Goal: Task Accomplishment & Management: Complete application form

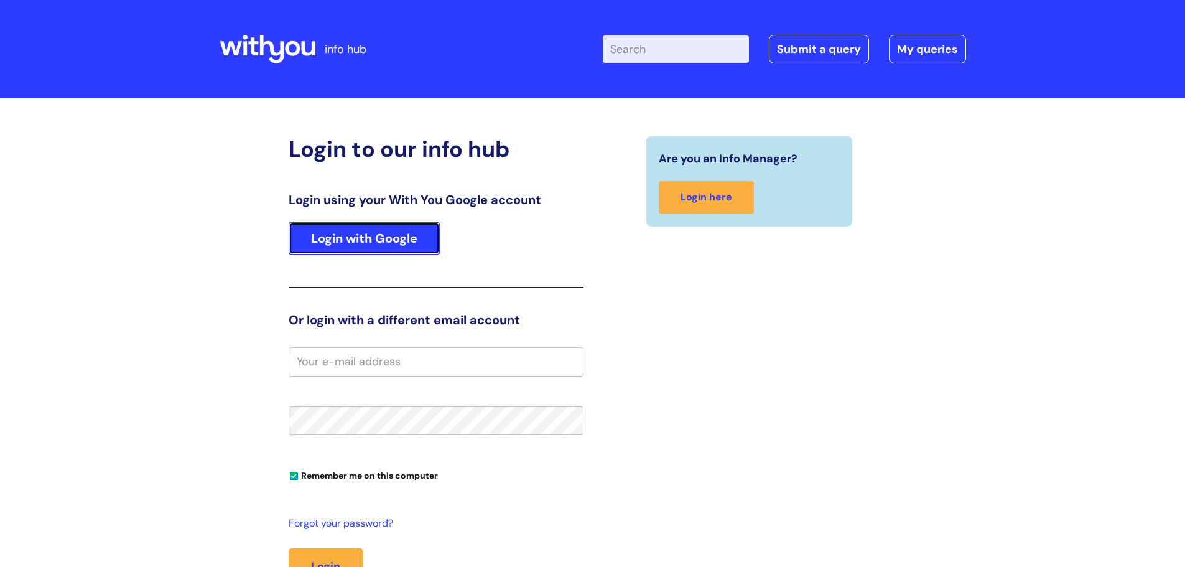
click at [363, 238] on link "Login with Google" at bounding box center [364, 238] width 151 height 32
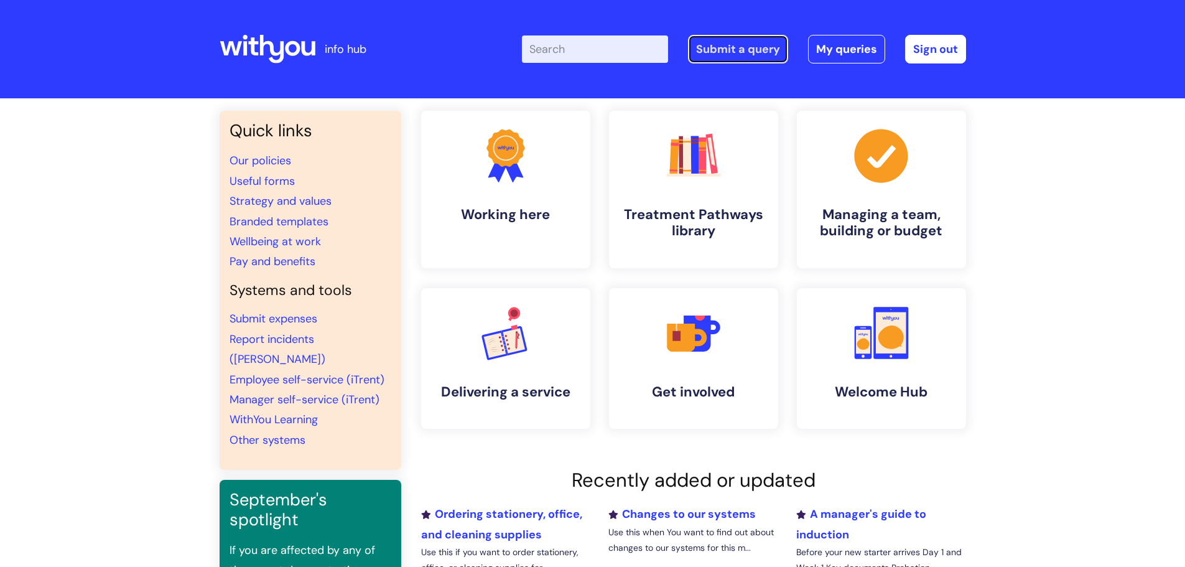
click at [725, 53] on link "Submit a query" at bounding box center [738, 49] width 100 height 29
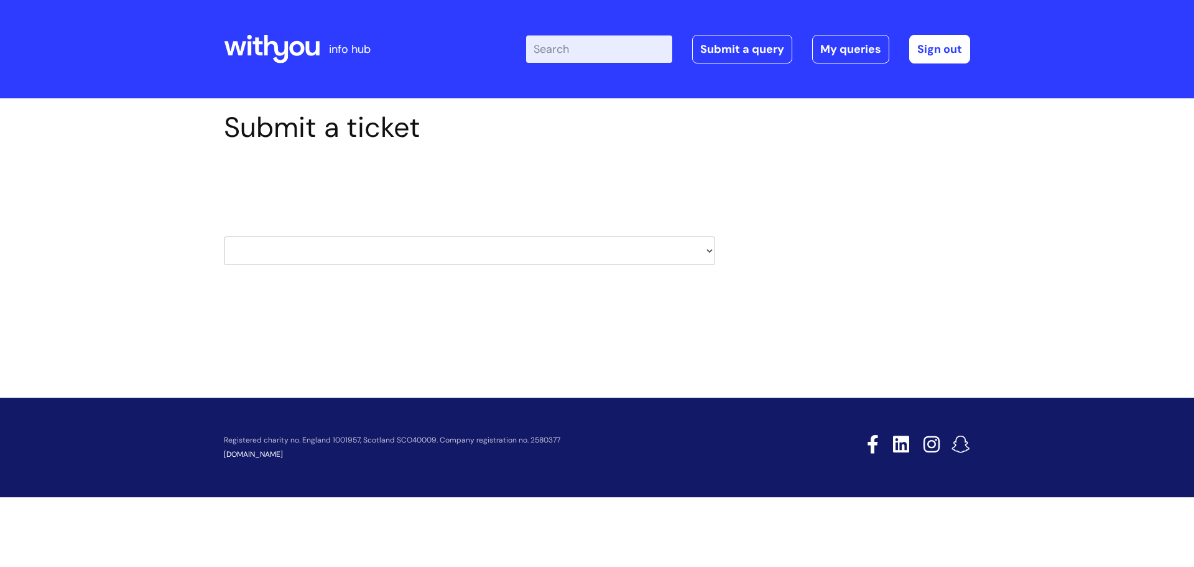
click at [686, 245] on select "HR / People IT and Support Clinical Drug Alerts Finance Accounts Data Support T…" at bounding box center [469, 250] width 491 height 29
select select "it_and_support"
click at [224, 236] on select "HR / People IT and Support Clinical Drug Alerts Finance Accounts Data Support T…" at bounding box center [469, 250] width 491 height 29
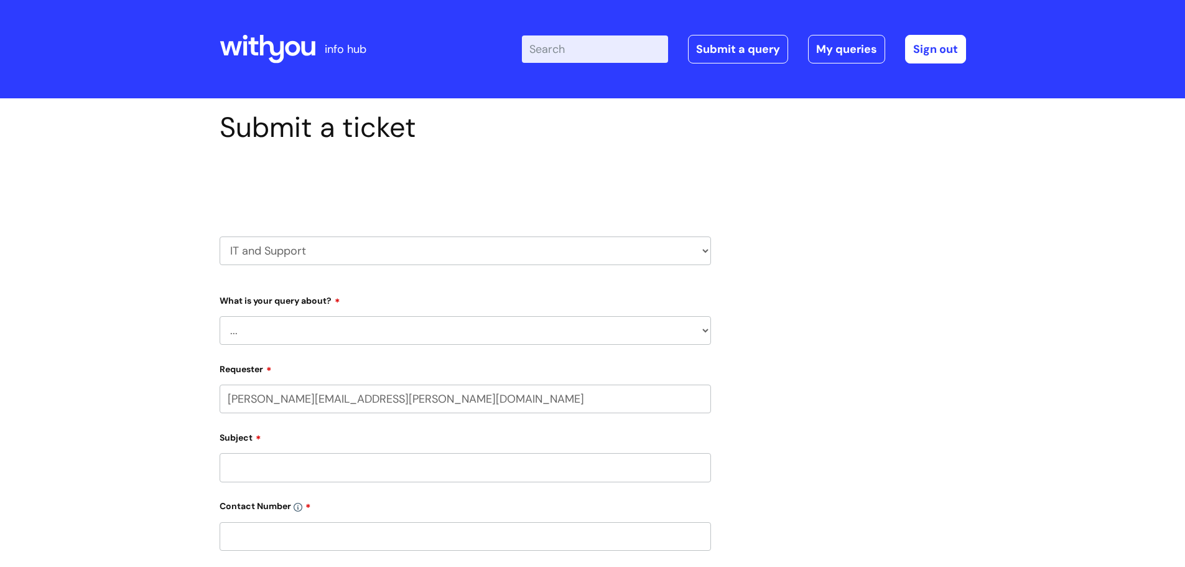
click at [473, 334] on select "... Mobile Phone Reset & MFA Accounts, Starters and Leavers IT Hardware issue I…" at bounding box center [465, 330] width 491 height 29
click at [220, 316] on select "... Mobile Phone Reset & MFA Accounts, Starters and Leavers IT Hardware issue I…" at bounding box center [465, 330] width 491 height 29
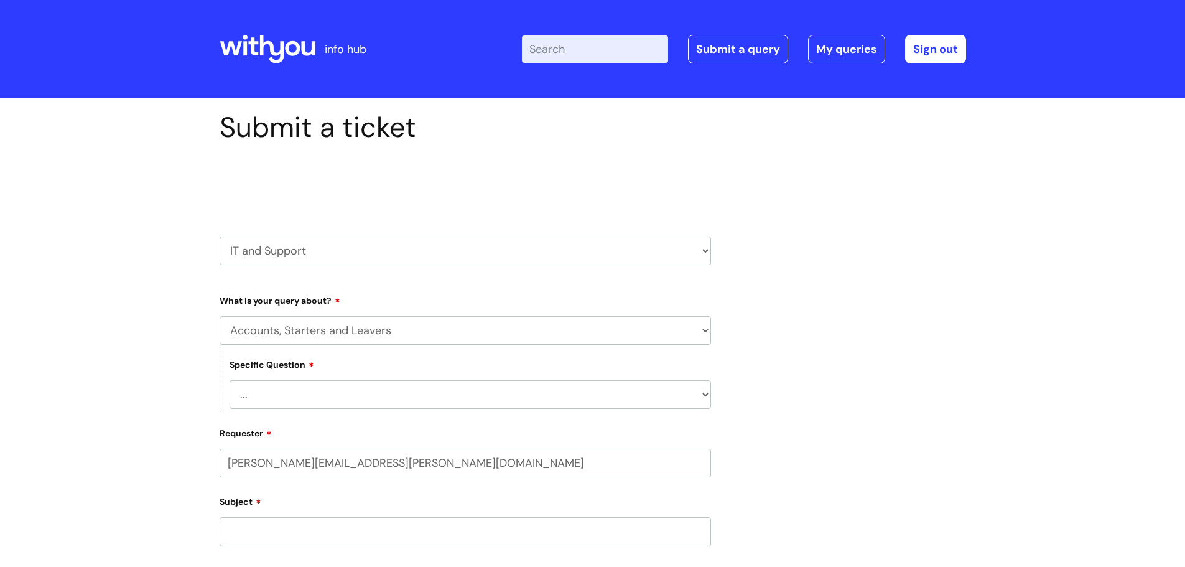
click at [403, 392] on select "... I have a new starter I have a leaver I need to make a change to an account …" at bounding box center [470, 394] width 481 height 29
click at [413, 333] on select "... Mobile Phone Reset & MFA Accounts, Starters and Leavers IT Hardware issue I…" at bounding box center [465, 330] width 491 height 29
click at [220, 316] on select "... Mobile Phone Reset & MFA Accounts, Starters and Leavers IT Hardware issue I…" at bounding box center [465, 330] width 491 height 29
click at [322, 400] on select "... My problem is not listed" at bounding box center [470, 394] width 481 height 29
click at [342, 334] on select "... Mobile Phone Reset & MFA Accounts, Starters and Leavers IT Hardware issue I…" at bounding box center [465, 330] width 491 height 29
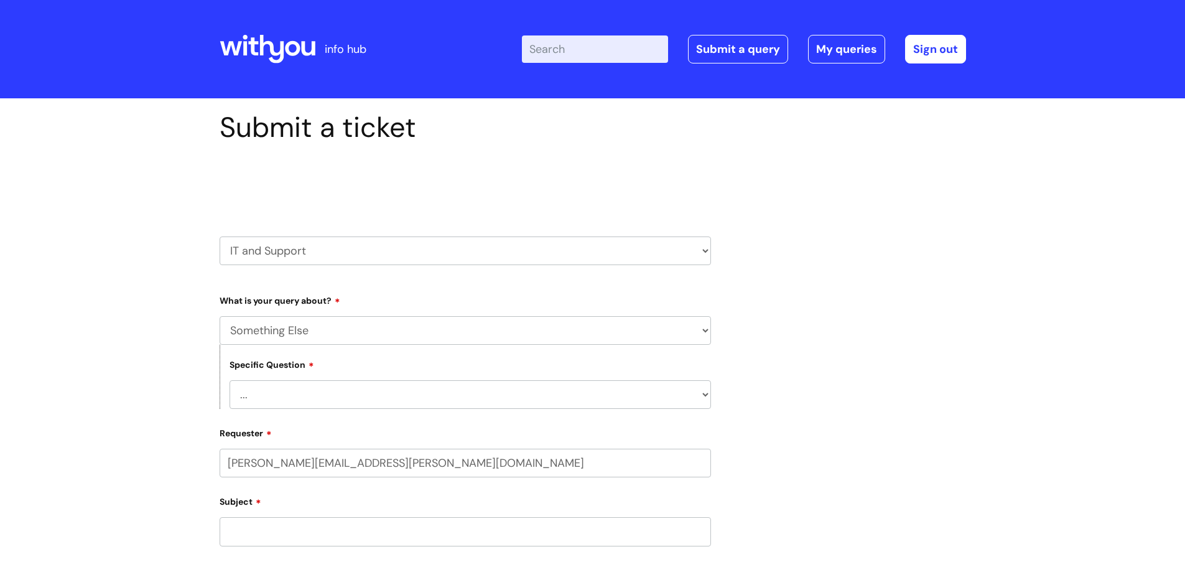
select select "Accounts, Starters and Leavers"
click at [220, 316] on select "... Mobile Phone Reset & MFA Accounts, Starters and Leavers IT Hardware issue I…" at bounding box center [465, 330] width 491 height 29
click at [340, 394] on select "... I have a new starter I have a leaver I need to make a change to an account …" at bounding box center [470, 394] width 481 height 29
select select "I need to make a change to an account"
click at [230, 380] on select "... I have a new starter I have a leaver I need to make a change to an account …" at bounding box center [470, 394] width 481 height 29
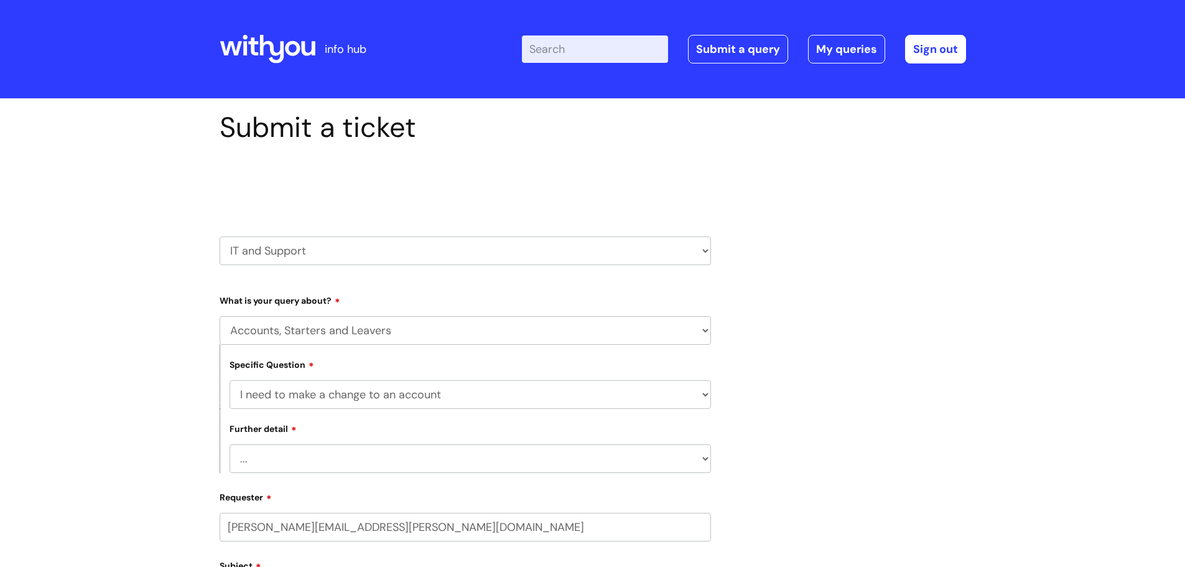
click at [378, 459] on select "... I need to amend the name, details or access of an account I need to reinsta…" at bounding box center [470, 458] width 481 height 29
select select "I need to amend the name, details or access of an account"
click at [230, 444] on select "... I need to amend the name, details or access of an account I need to reinsta…" at bounding box center [470, 458] width 481 height 29
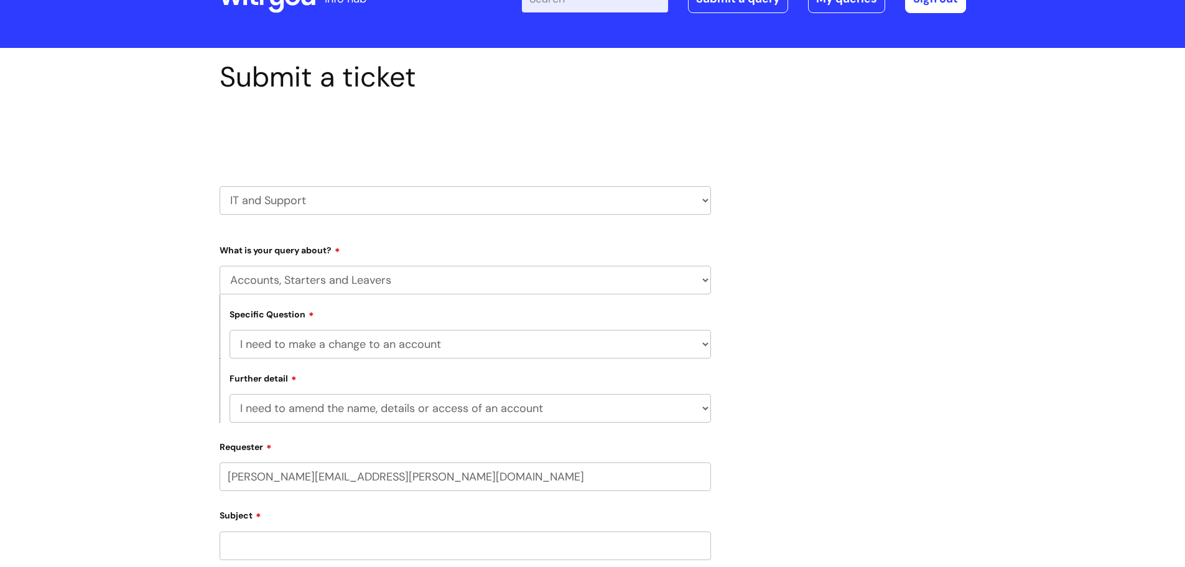
scroll to position [124, 0]
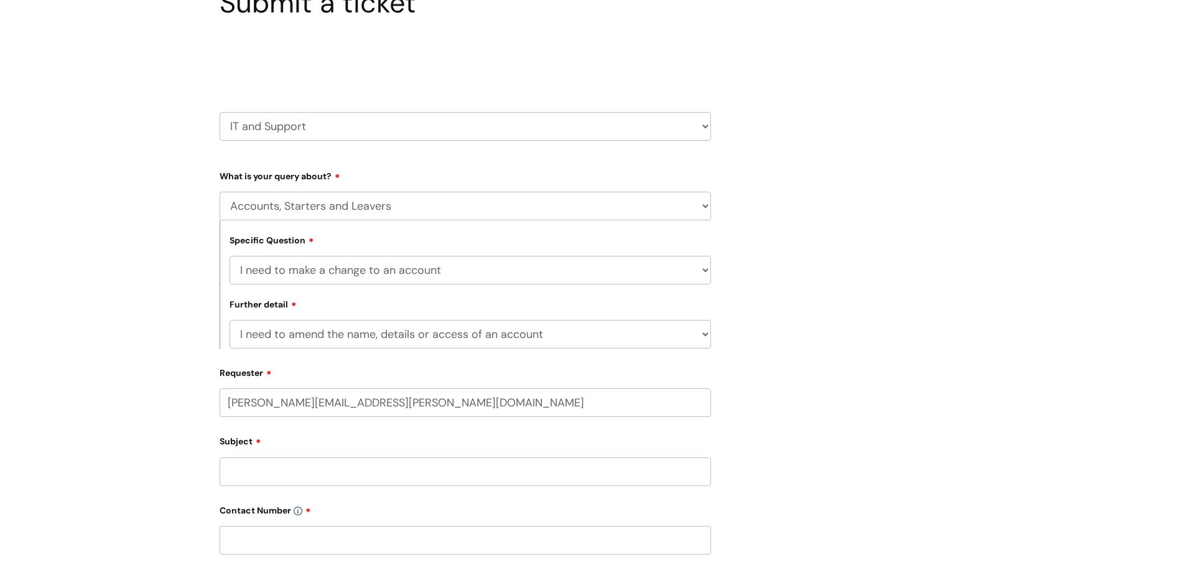
click at [287, 476] on input "Subject" at bounding box center [465, 471] width 491 height 29
type input "Change to Group Email"
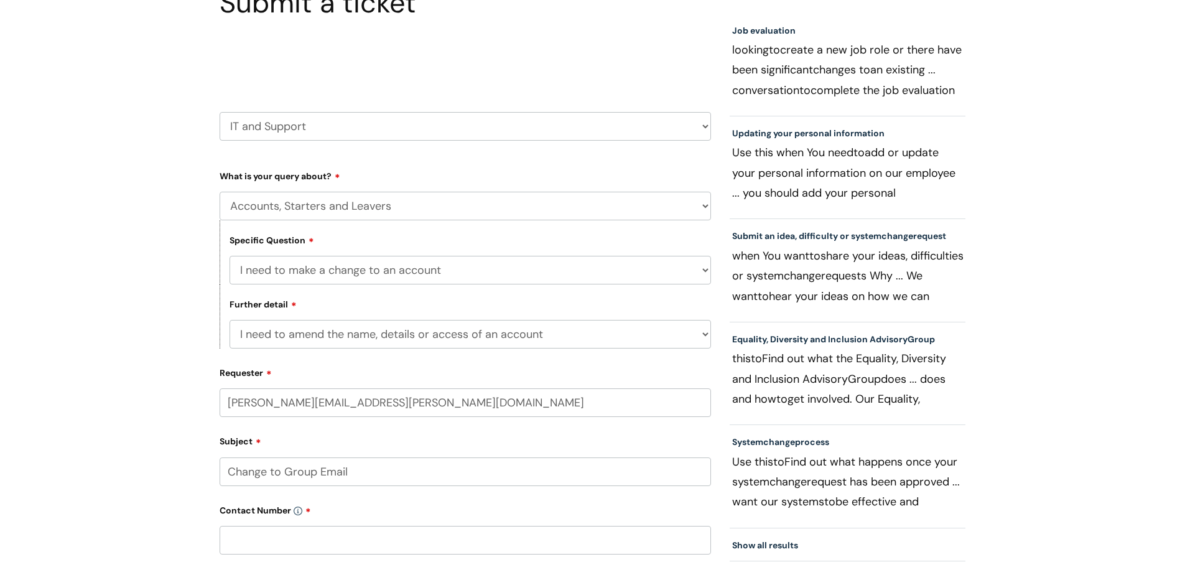
click at [260, 536] on input "text" at bounding box center [465, 540] width 491 height 29
paste input "07974601179"
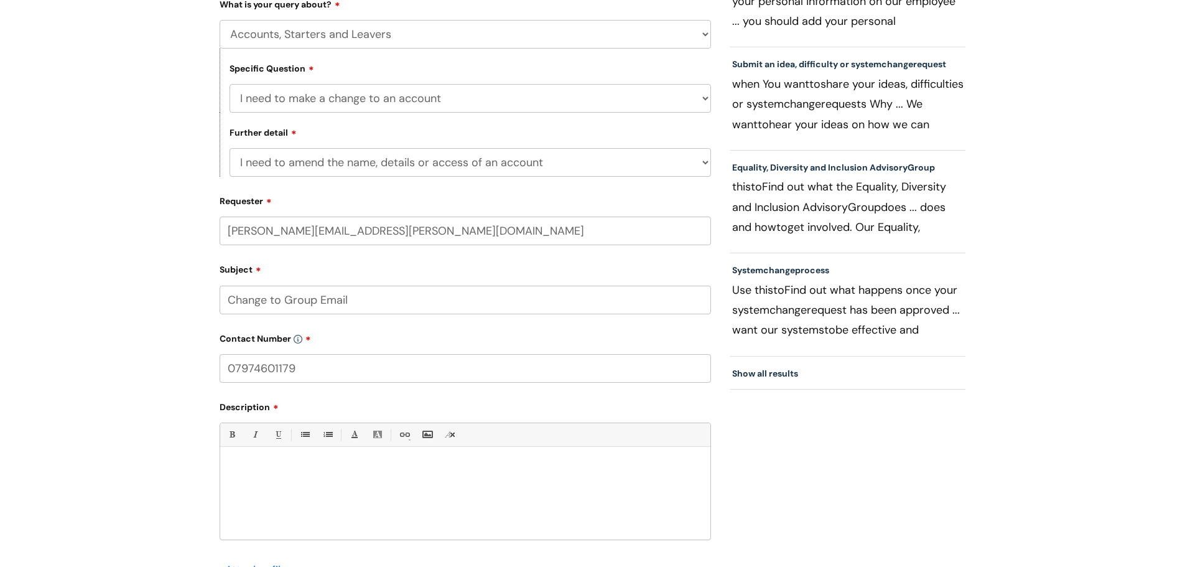
scroll to position [311, 0]
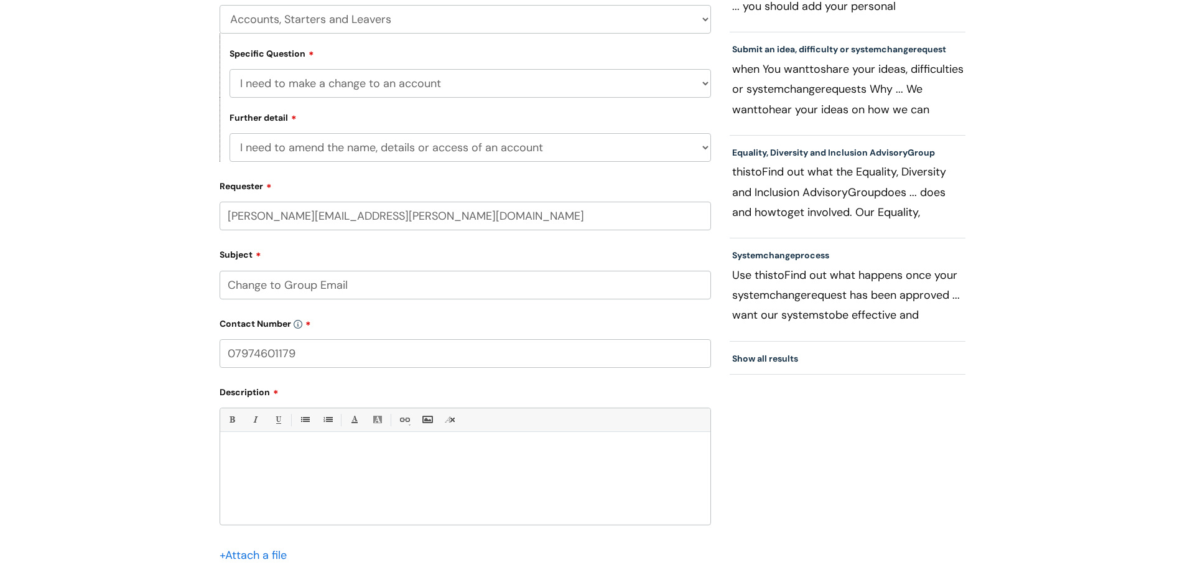
type input "07974601179"
click at [248, 463] on div at bounding box center [465, 482] width 490 height 86
click at [235, 477] on p "One of our students, [PERSON_NAME]" at bounding box center [465, 475] width 471 height 11
click at [474, 474] on p "Can you please arrange for one of our students, [PERSON_NAME]" at bounding box center [465, 475] width 471 height 11
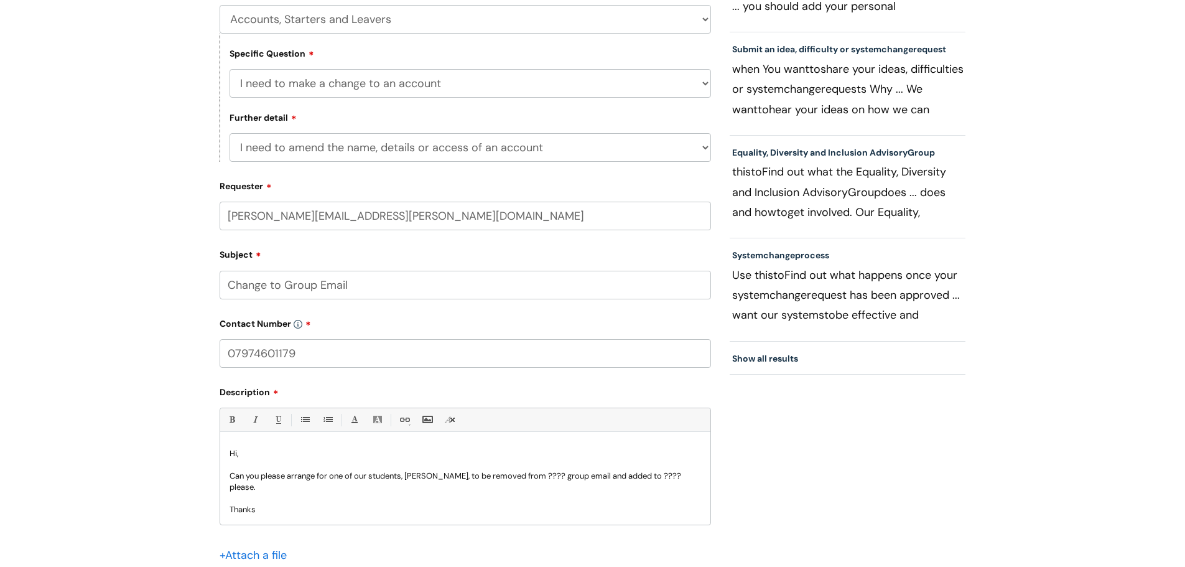
scroll to position [1, 0]
click at [549, 473] on p "Can you please arrange for one of our students, [PERSON_NAME], to be removed fr…" at bounding box center [465, 480] width 471 height 22
drag, startPoint x: 558, startPoint y: 473, endPoint x: 541, endPoint y: 473, distance: 16.8
click at [541, 473] on p "Can you please arrange for one of our students, [PERSON_NAME], to be removed fr…" at bounding box center [465, 480] width 471 height 22
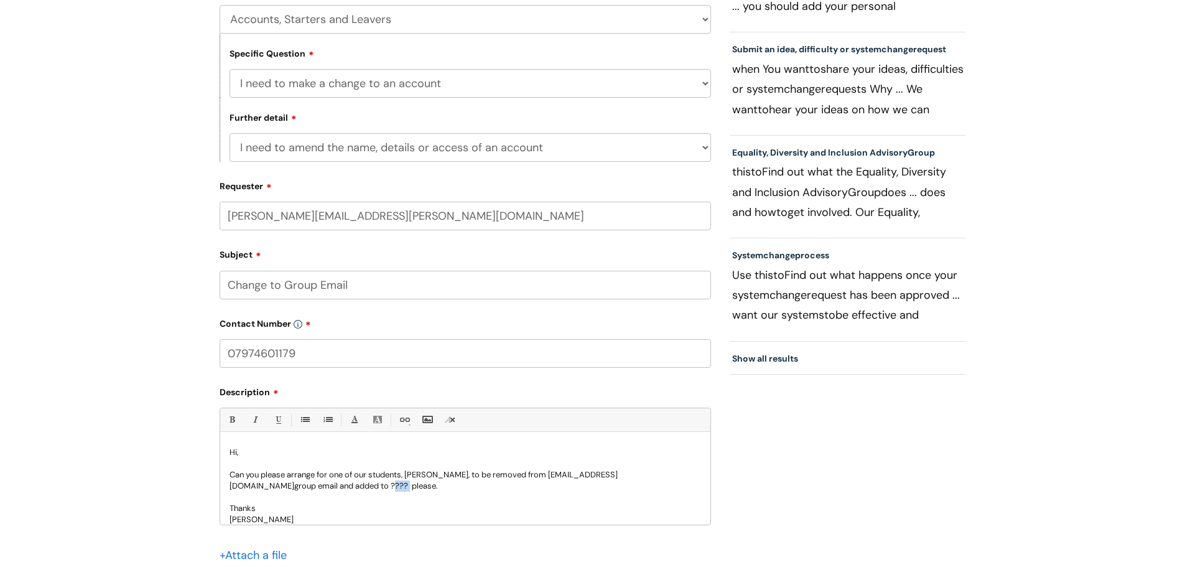
drag, startPoint x: 499, startPoint y: 485, endPoint x: 483, endPoint y: 486, distance: 16.2
click at [483, 486] on p "Can you please arrange for one of our students, [PERSON_NAME], to be removed fr…" at bounding box center [465, 480] width 471 height 22
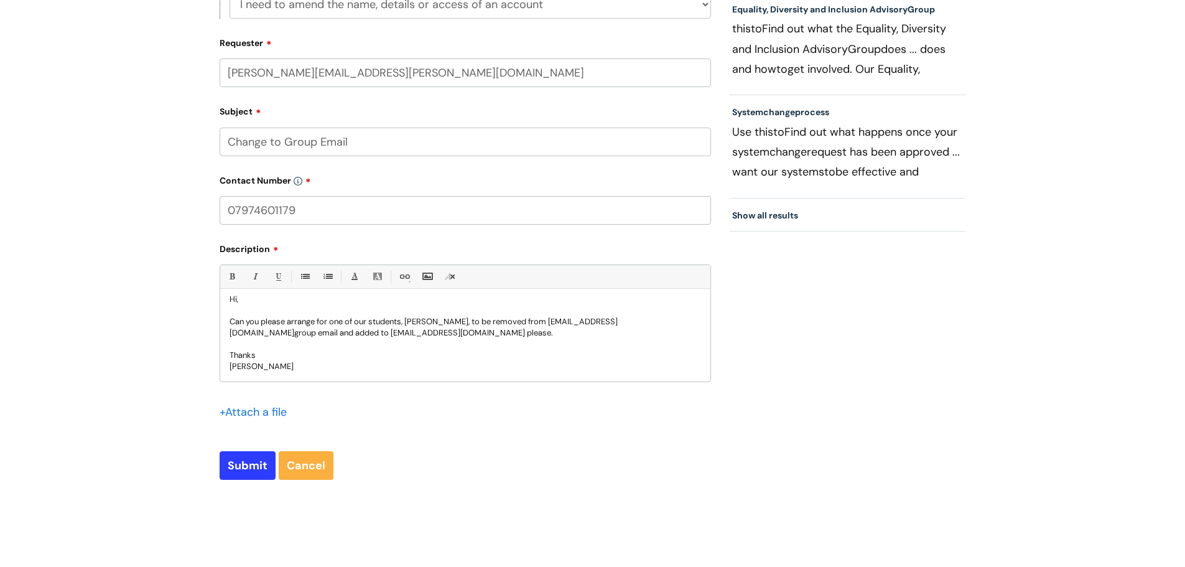
scroll to position [498, 0]
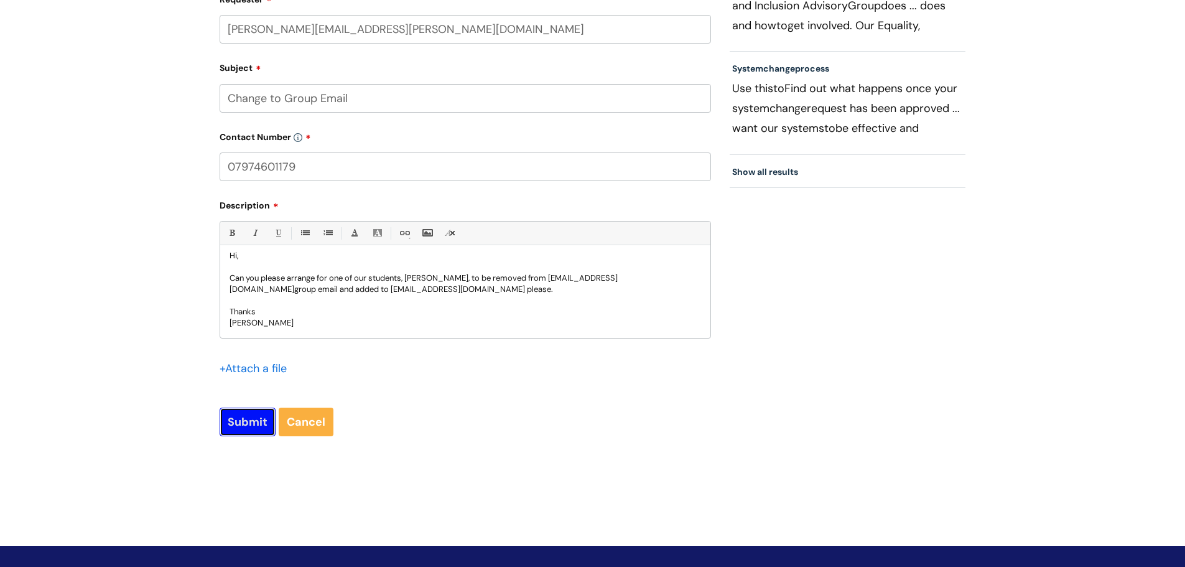
click at [254, 423] on input "Submit" at bounding box center [248, 421] width 56 height 29
type input "Please Wait..."
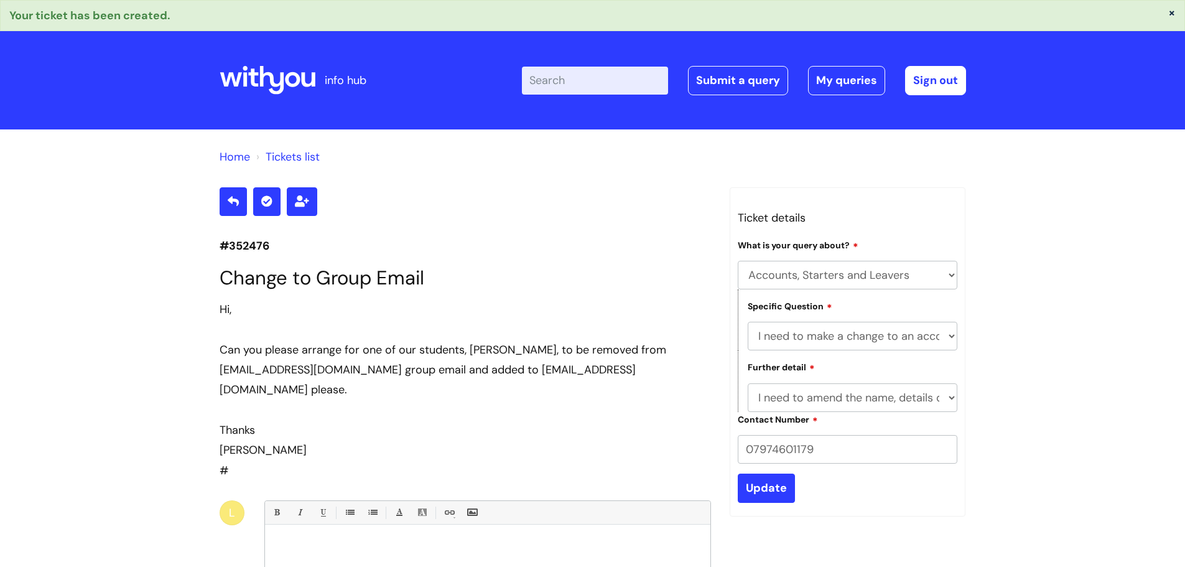
select select "Accounts, Starters and Leavers"
select select "I need to make a change to an account"
select select "I need to amend the name, details or access of an account"
